Goal: Task Accomplishment & Management: Manage account settings

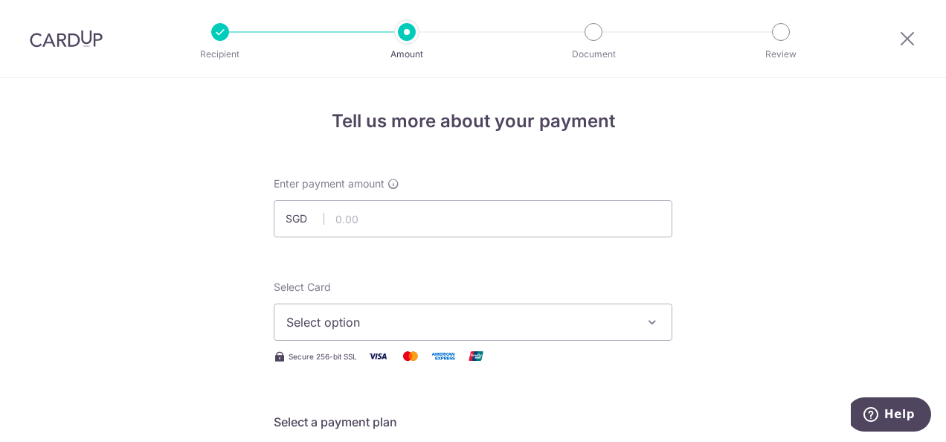
scroll to position [978, 0]
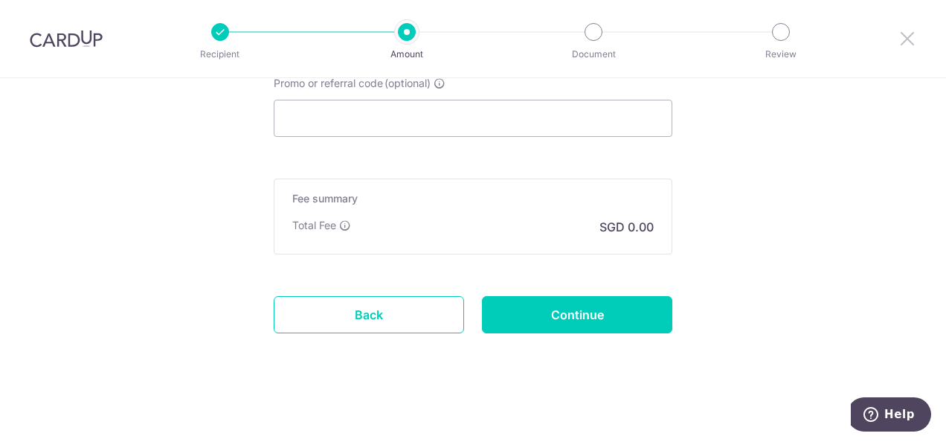
click at [911, 38] on icon at bounding box center [907, 38] width 18 height 19
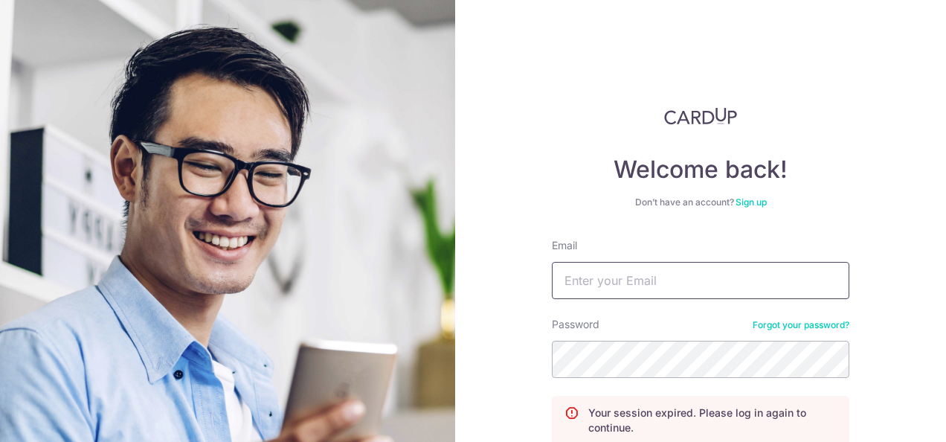
click at [693, 282] on input "Email" at bounding box center [700, 280] width 297 height 37
type input "[EMAIL_ADDRESS][DOMAIN_NAME]"
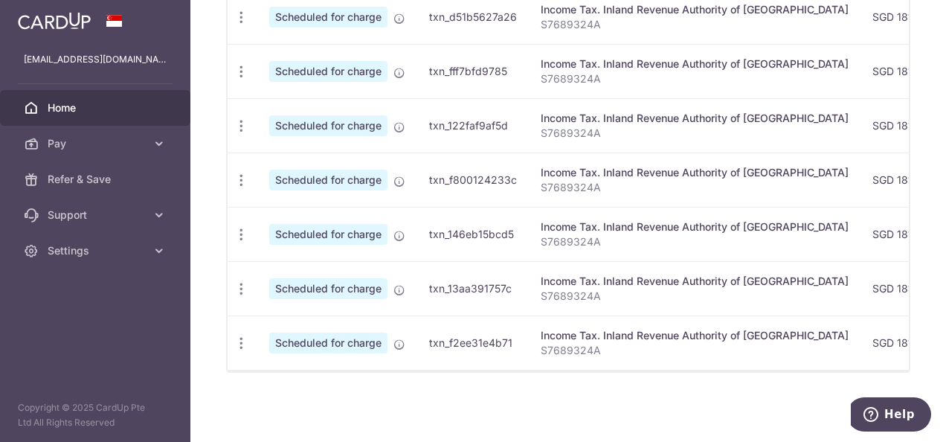
scroll to position [510, 0]
click at [317, 336] on span "Scheduled for charge" at bounding box center [328, 342] width 118 height 21
click at [860, 330] on td "SGD 181.64" at bounding box center [900, 341] width 80 height 54
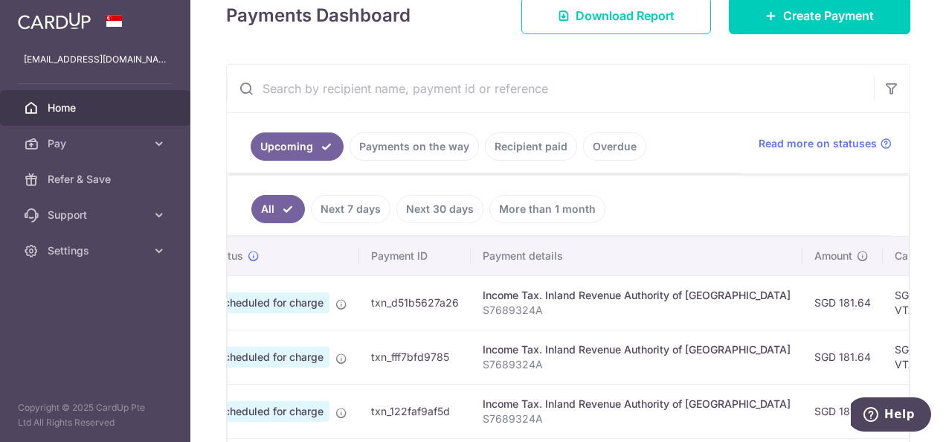
scroll to position [239, 0]
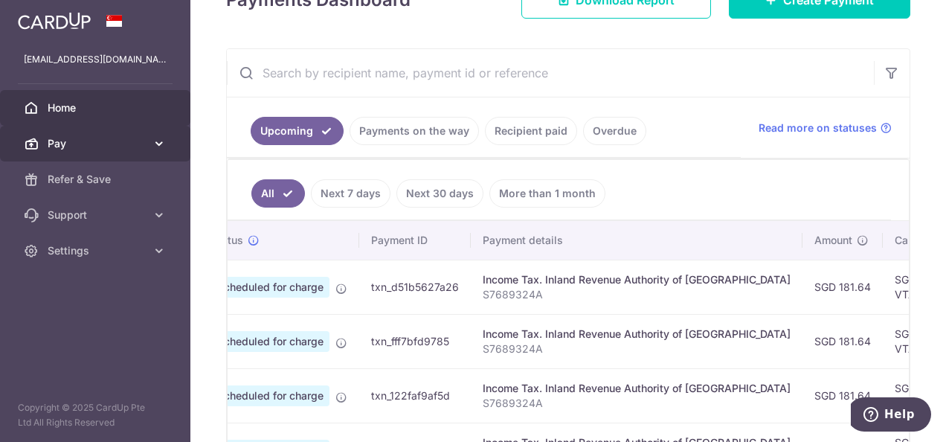
click at [71, 145] on span "Pay" at bounding box center [97, 143] width 98 height 15
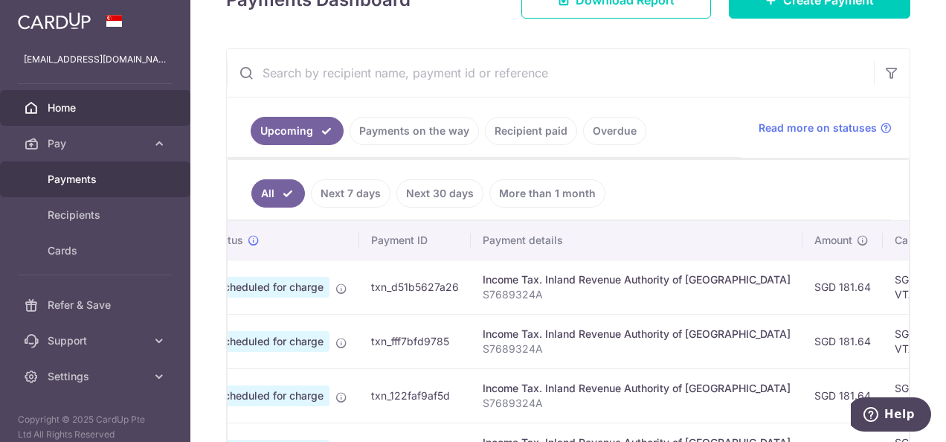
click at [73, 177] on span "Payments" at bounding box center [97, 179] width 98 height 15
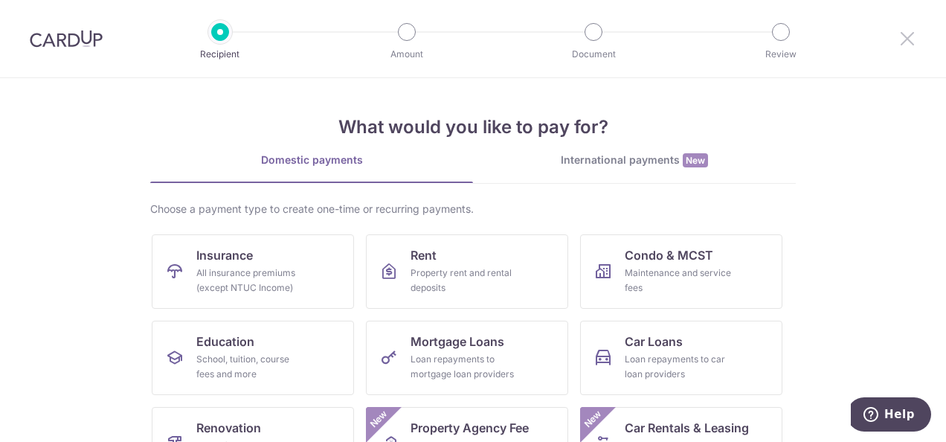
click at [903, 31] on icon at bounding box center [907, 38] width 18 height 19
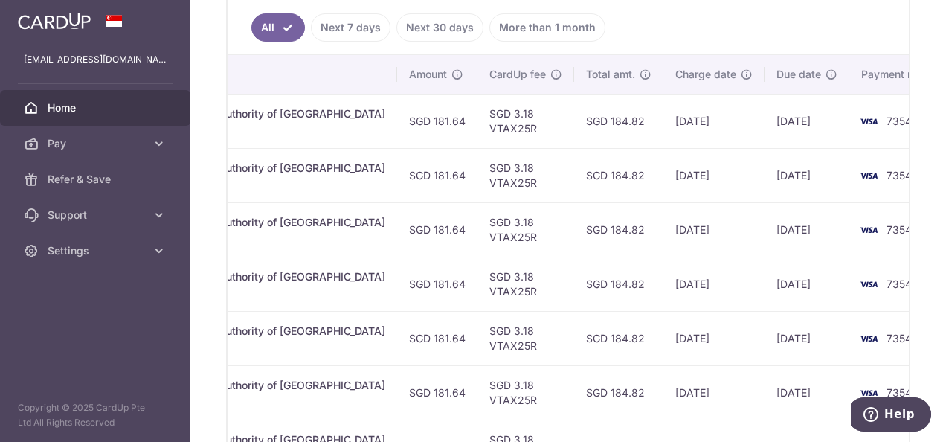
scroll to position [492, 0]
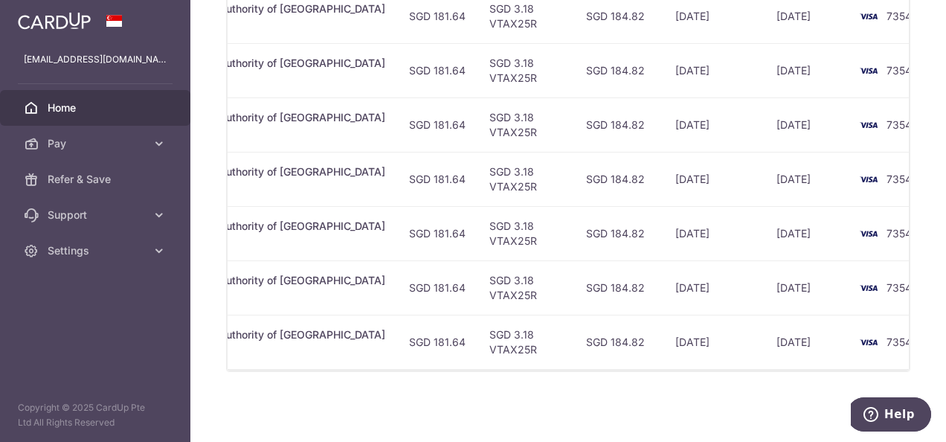
drag, startPoint x: 337, startPoint y: 373, endPoint x: 277, endPoint y: 387, distance: 61.7
click at [277, 387] on div "× Pause Schedule Pause all future payments in this series Pause just this one p…" at bounding box center [567, 221] width 755 height 442
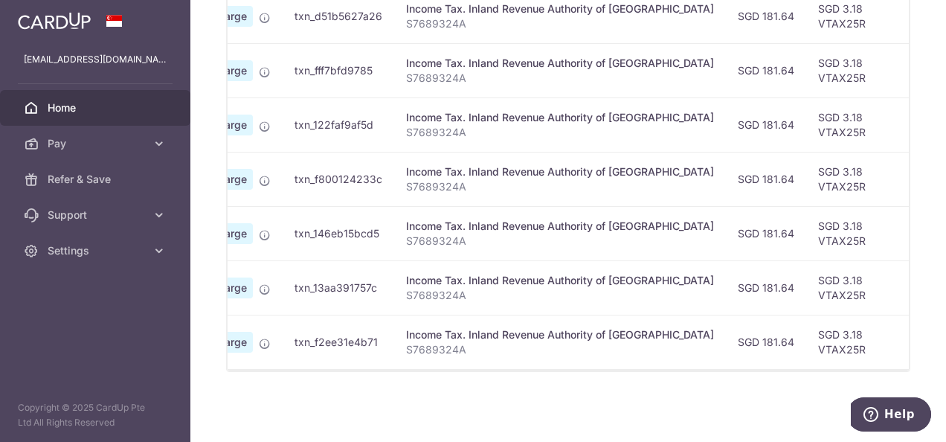
scroll to position [0, 0]
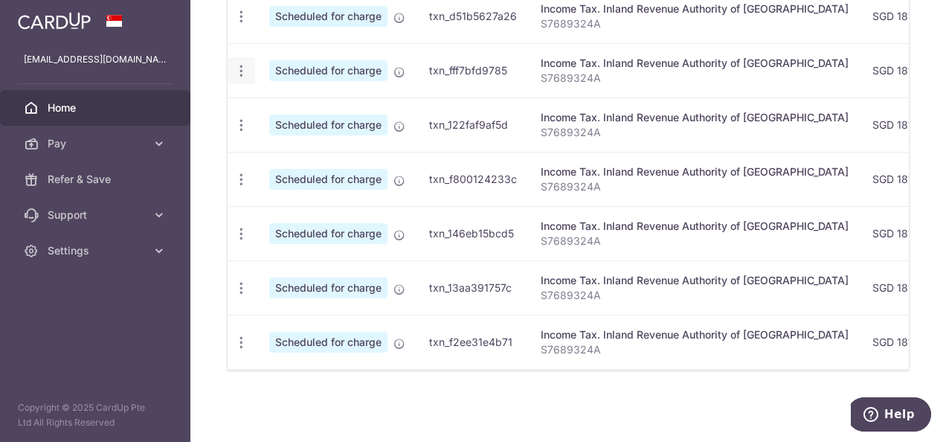
click at [240, 63] on icon "button" at bounding box center [241, 71] width 16 height 16
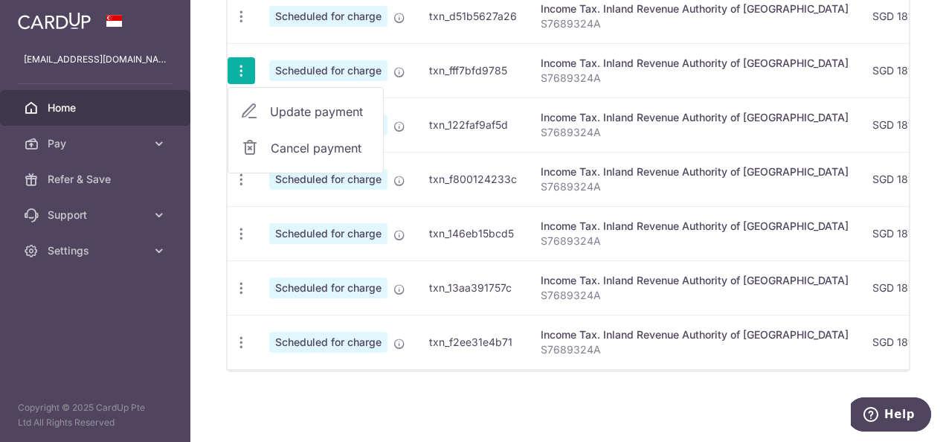
click at [300, 103] on span "Update payment" at bounding box center [320, 112] width 101 height 18
radio input "true"
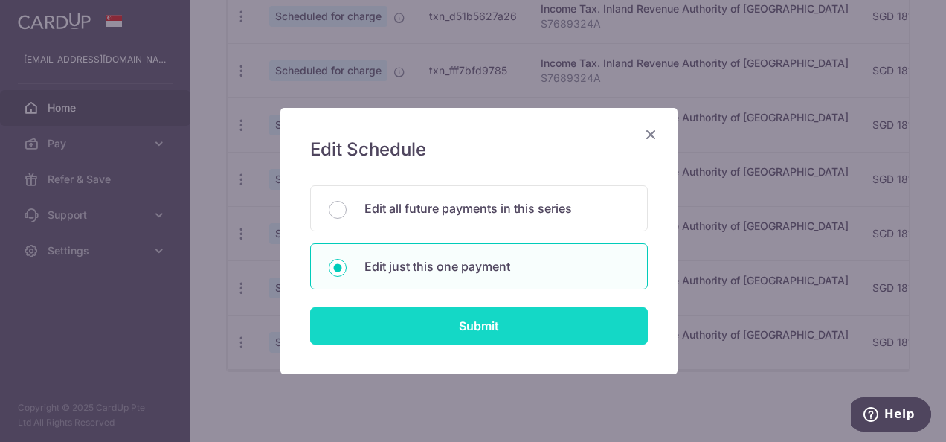
click at [471, 316] on input "Submit" at bounding box center [478, 325] width 337 height 37
radio input "true"
type input "181.64"
type input "12/10/2025"
type input "S7689324A"
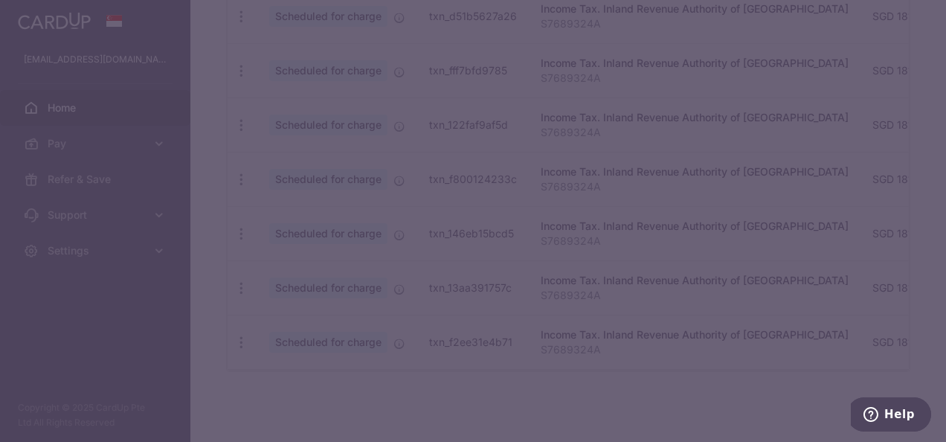
type input "VTAX25R"
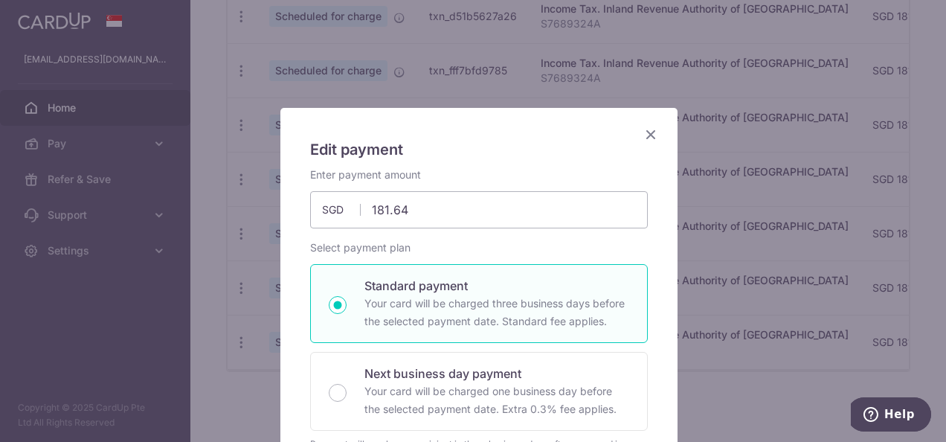
click at [645, 132] on icon "Close" at bounding box center [651, 134] width 18 height 19
